Goal: Information Seeking & Learning: Learn about a topic

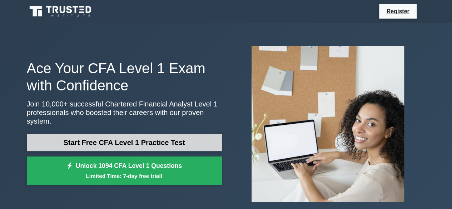
click at [159, 143] on link "Start Free CFA Level 1 Practice Test" at bounding box center [124, 142] width 195 height 17
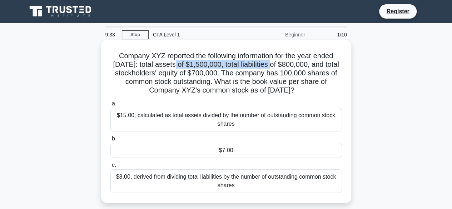
drag, startPoint x: 191, startPoint y: 66, endPoint x: 292, endPoint y: 63, distance: 101.2
click at [292, 63] on h5 "Company XYZ reported the following information for the year ended December 31, …" at bounding box center [226, 73] width 233 height 44
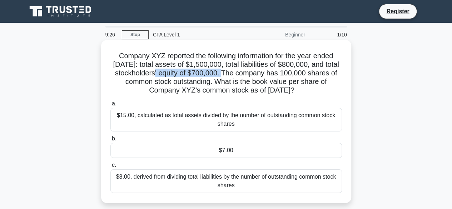
drag, startPoint x: 179, startPoint y: 75, endPoint x: 249, endPoint y: 73, distance: 69.8
click at [249, 73] on h5 "Company XYZ reported the following information for the year ended December 31, …" at bounding box center [226, 73] width 233 height 44
click at [315, 80] on h5 "Company XYZ reported the following information for the year ended December 31, …" at bounding box center [226, 73] width 233 height 44
drag, startPoint x: 112, startPoint y: 53, endPoint x: 339, endPoint y: 92, distance: 230.4
click at [352, 96] on div "Company XYZ reported the following information for the year ended December 31, …" at bounding box center [227, 128] width 408 height 172
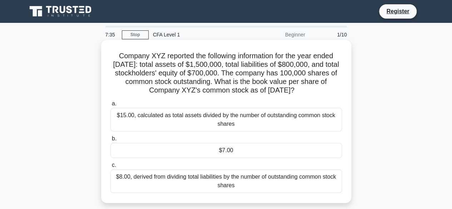
copy h5 "Company XYZ reported the following information for the year ended December 31, …"
click at [180, 156] on div "$7.00" at bounding box center [226, 150] width 232 height 15
click at [110, 141] on input "b. $7.00" at bounding box center [110, 139] width 0 height 5
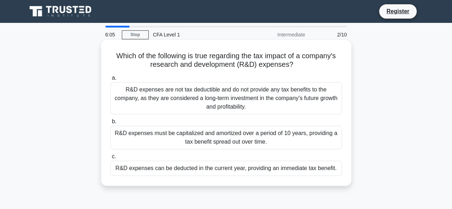
click at [179, 99] on div "R&D expenses are not tax deductible and do not provide any tax benefits to the …" at bounding box center [226, 98] width 232 height 32
click at [110, 80] on input "a. R&D expenses are not tax deductible and do not provide any tax benefits to t…" at bounding box center [110, 78] width 0 height 5
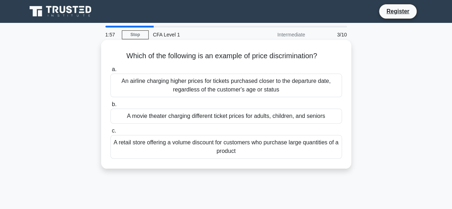
click at [267, 123] on div "A movie theater charging different ticket prices for adults, children, and seni…" at bounding box center [226, 116] width 232 height 15
click at [110, 107] on input "b. A movie theater charging different ticket prices for adults, children, and s…" at bounding box center [110, 104] width 0 height 5
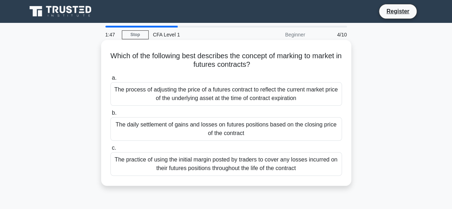
drag, startPoint x: 115, startPoint y: 55, endPoint x: 322, endPoint y: 176, distance: 239.8
click at [322, 176] on div "Which of the following best describes the concept of marking to market in futur…" at bounding box center [226, 113] width 245 height 140
copy div "Which of the following best describes the concept of marking to market in futur…"
